Goal: Task Accomplishment & Management: Manage account settings

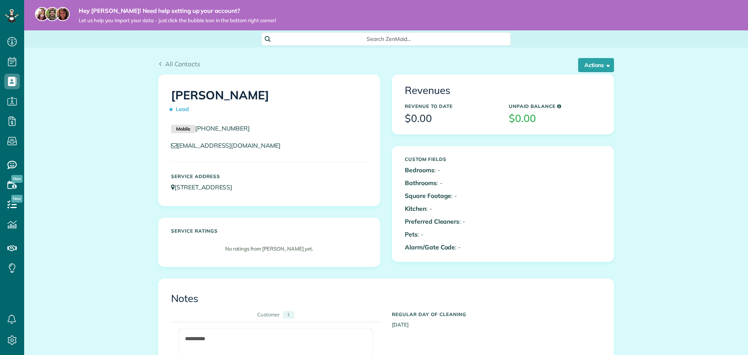
scroll to position [195, 0]
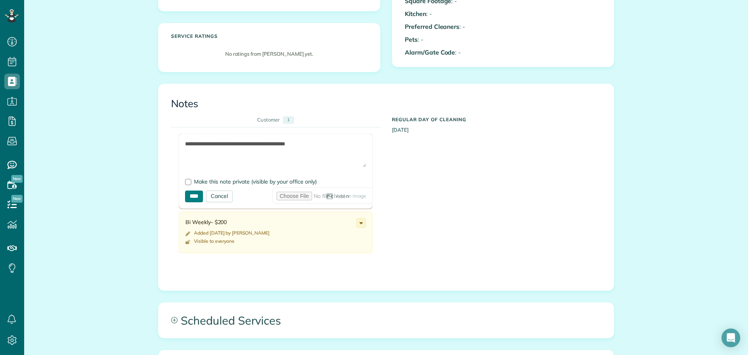
type textarea "**********"
click at [192, 192] on input "****" at bounding box center [194, 196] width 18 height 12
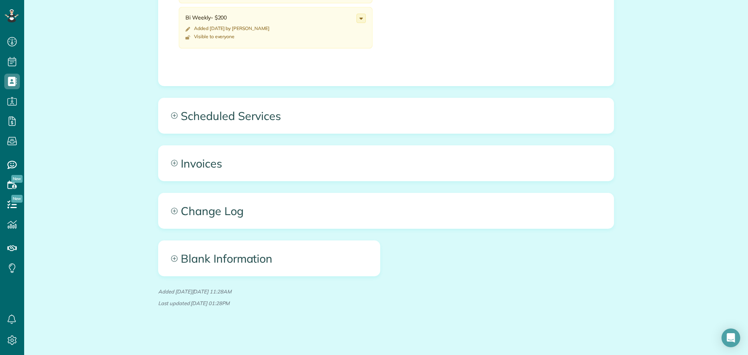
scroll to position [384, 0]
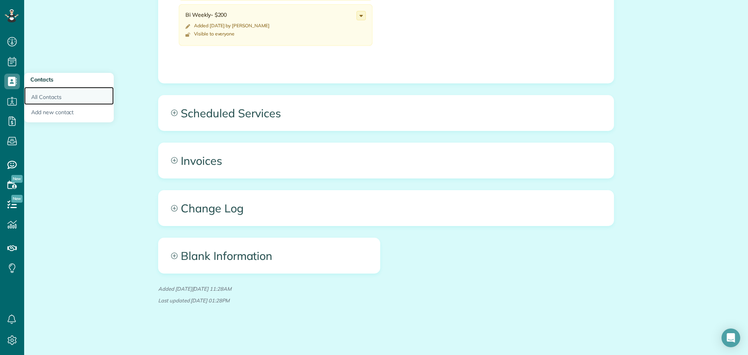
click at [35, 93] on link "All Contacts" at bounding box center [69, 96] width 90 height 18
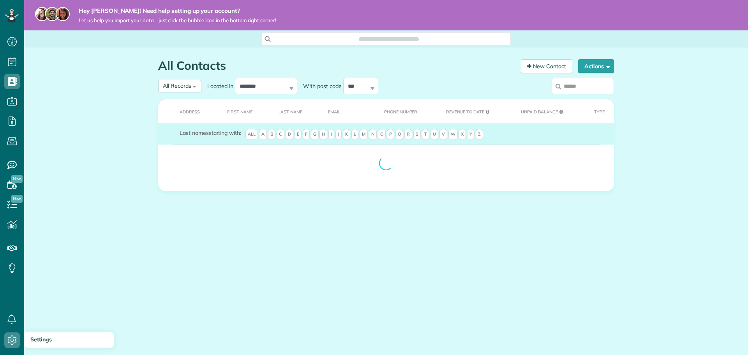
scroll to position [4, 4]
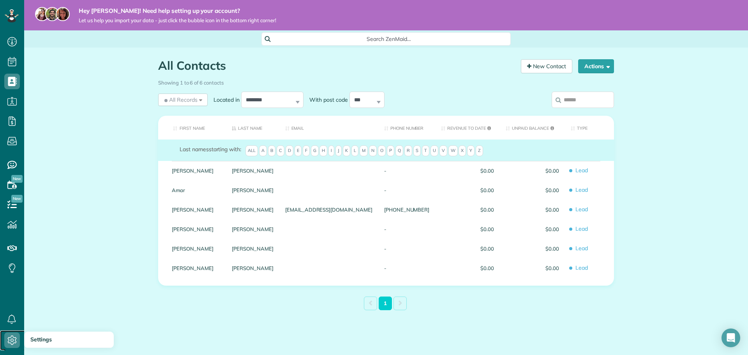
click at [12, 339] on use at bounding box center [12, 339] width 9 height 9
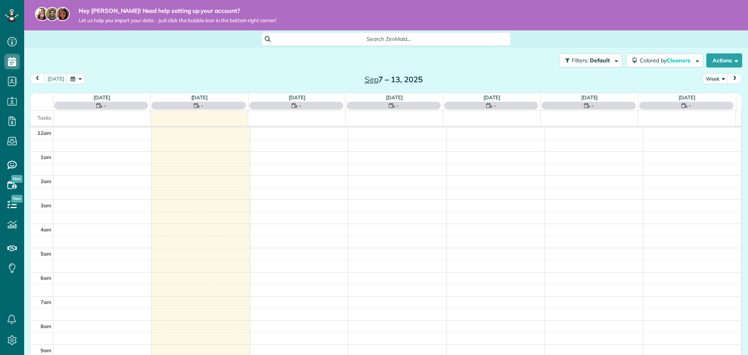
scroll to position [169, 0]
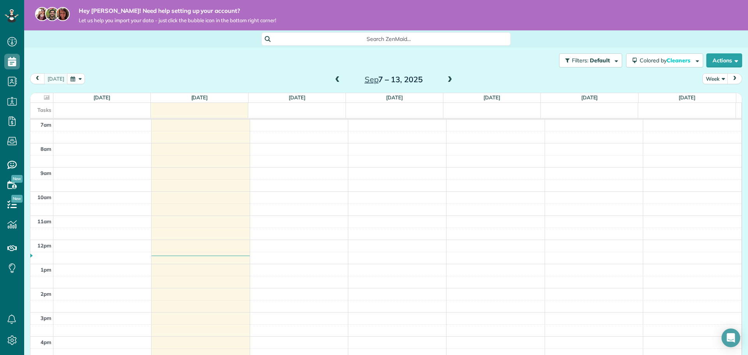
click at [178, 32] on div "Search ZenMaid…" at bounding box center [385, 38] width 723 height 17
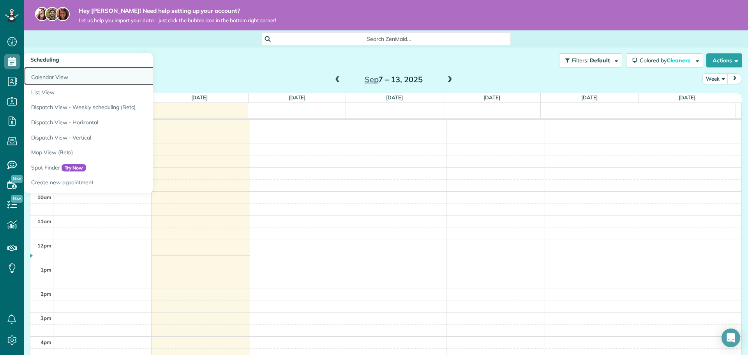
click at [45, 76] on link "Calendar View" at bounding box center [121, 76] width 195 height 18
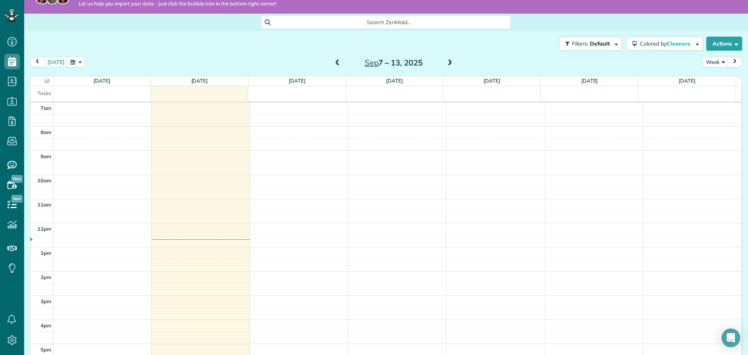
scroll to position [40, 0]
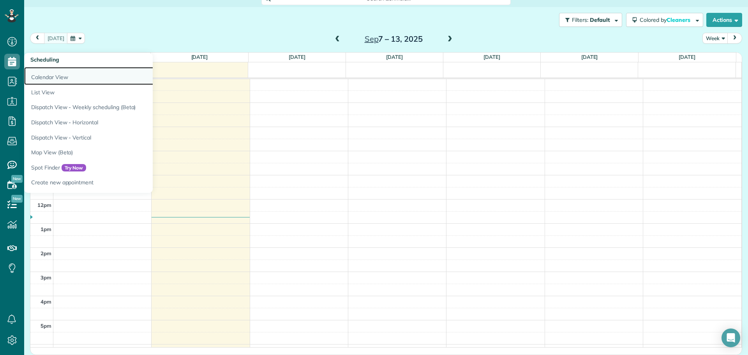
click at [37, 72] on link "Calendar View" at bounding box center [121, 76] width 195 height 18
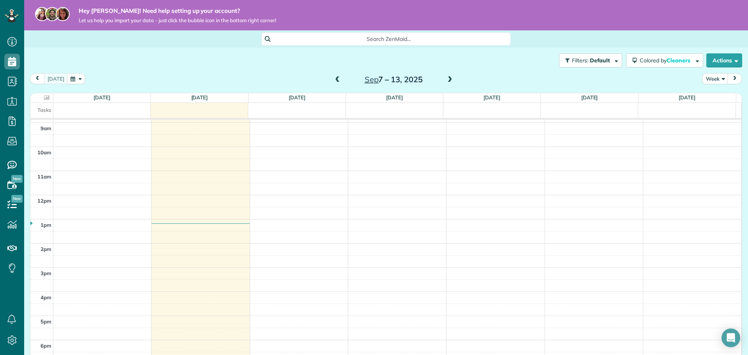
scroll to position [311, 0]
